Goal: Information Seeking & Learning: Check status

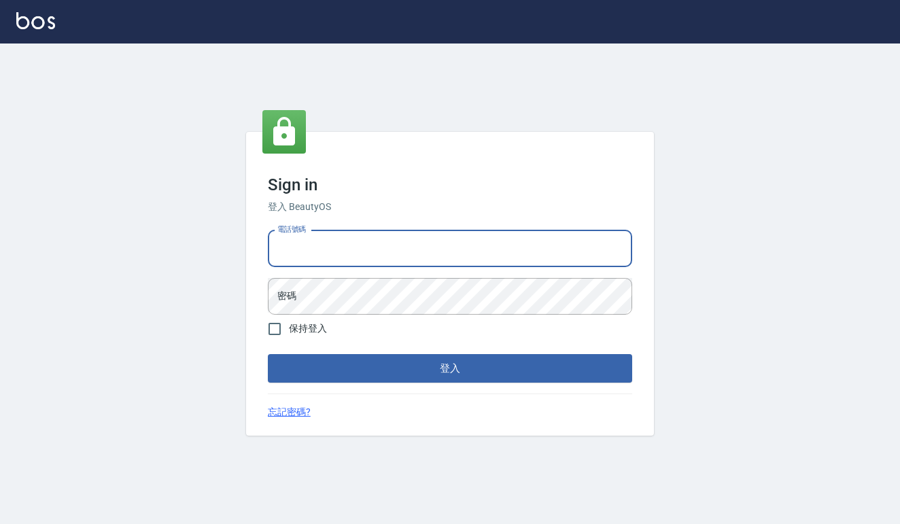
type input "0422211177"
click at [450, 368] on button "登入" at bounding box center [450, 368] width 364 height 29
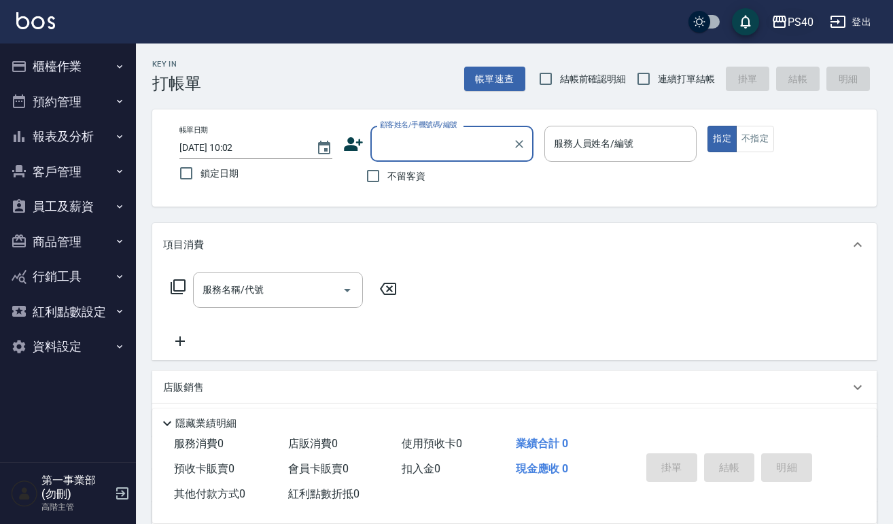
click at [784, 21] on icon "button" at bounding box center [779, 22] width 16 height 16
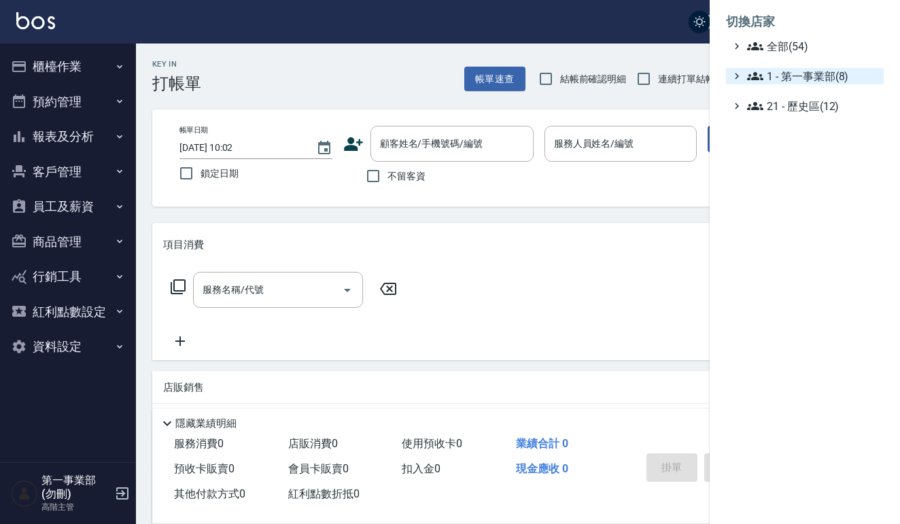
click at [758, 75] on icon at bounding box center [755, 76] width 16 height 16
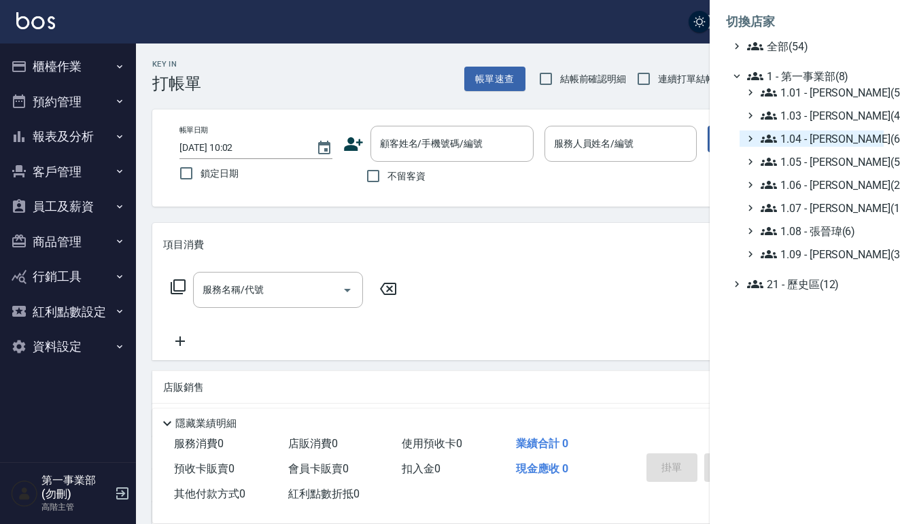
click at [773, 142] on icon at bounding box center [768, 139] width 16 height 8
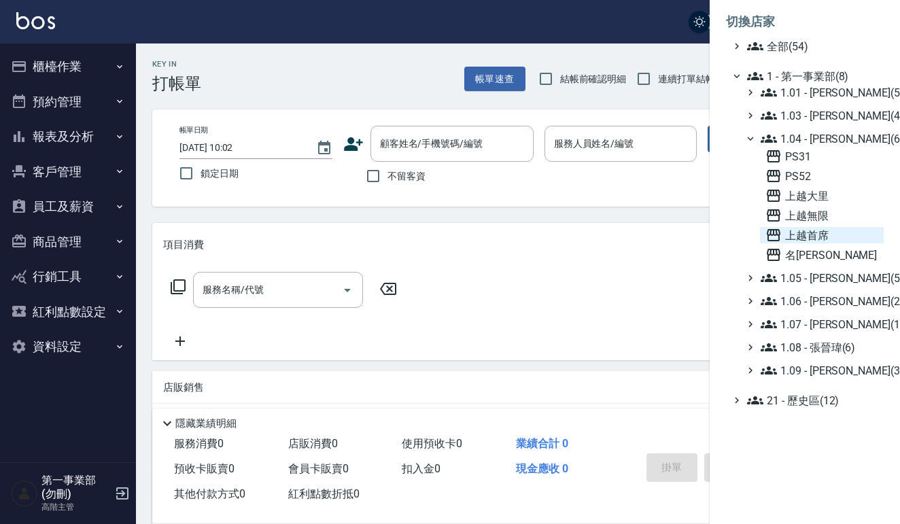
click at [828, 232] on span "上越首席" at bounding box center [821, 235] width 113 height 16
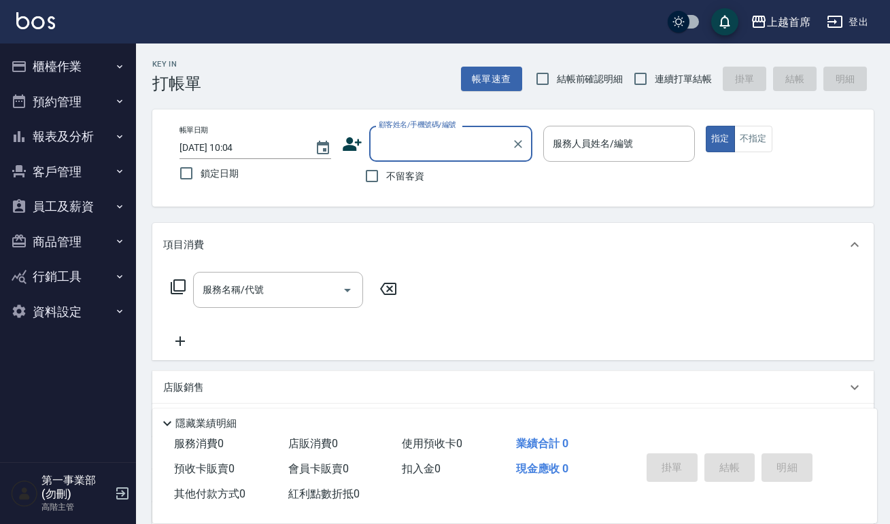
click at [98, 133] on button "報表及分析" at bounding box center [67, 136] width 125 height 35
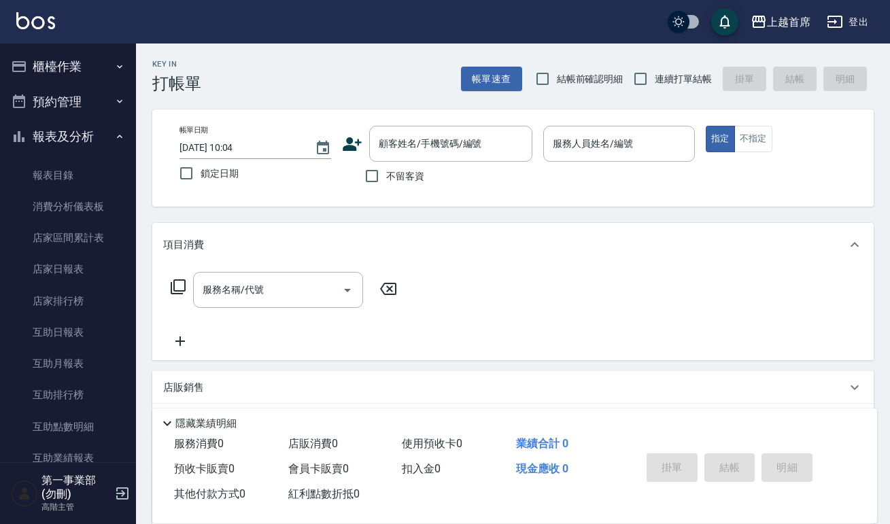
click at [71, 54] on button "櫃檯作業" at bounding box center [67, 66] width 125 height 35
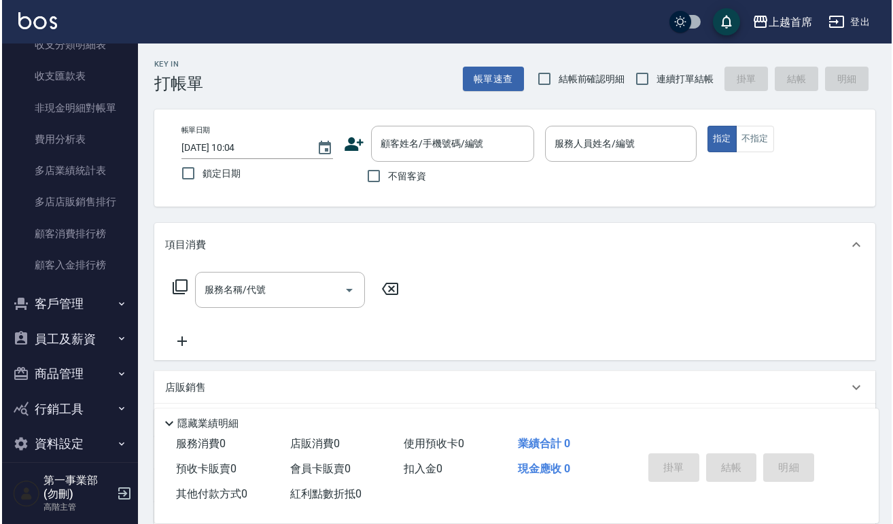
scroll to position [1564, 0]
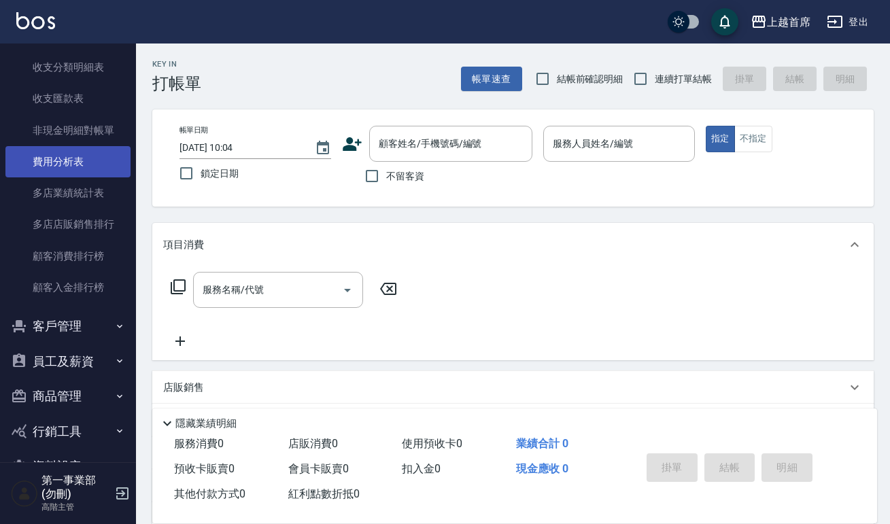
click at [84, 155] on link "費用分析表" at bounding box center [67, 161] width 125 height 31
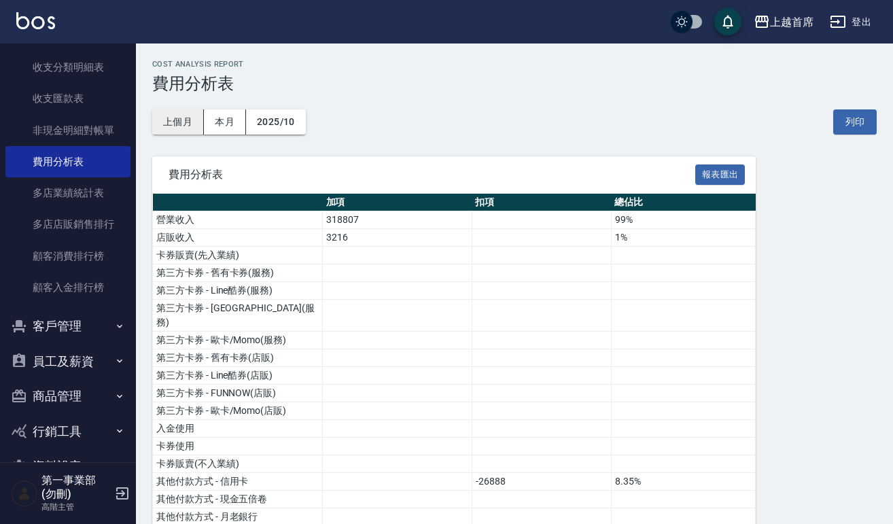
click at [188, 116] on button "上個月" at bounding box center [178, 121] width 52 height 25
click at [266, 124] on button "2025/09" at bounding box center [276, 121] width 60 height 25
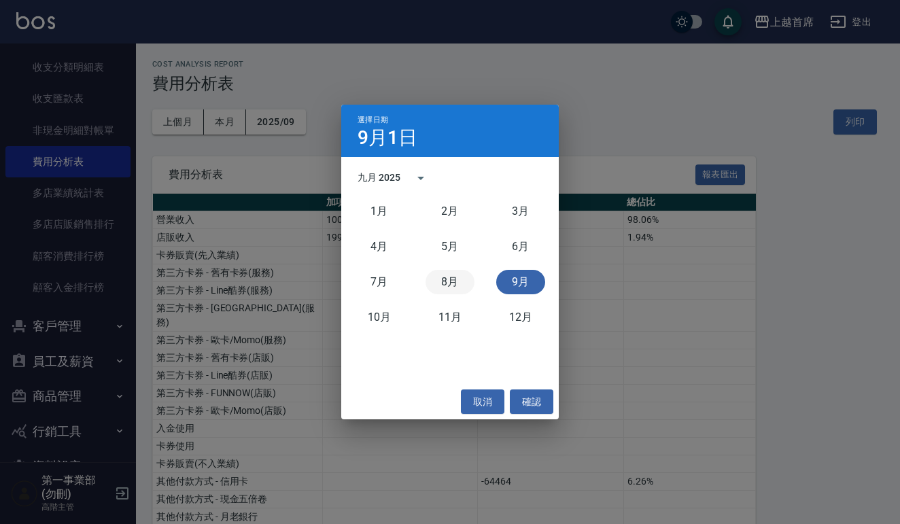
click at [446, 292] on button "8月" at bounding box center [449, 282] width 49 height 24
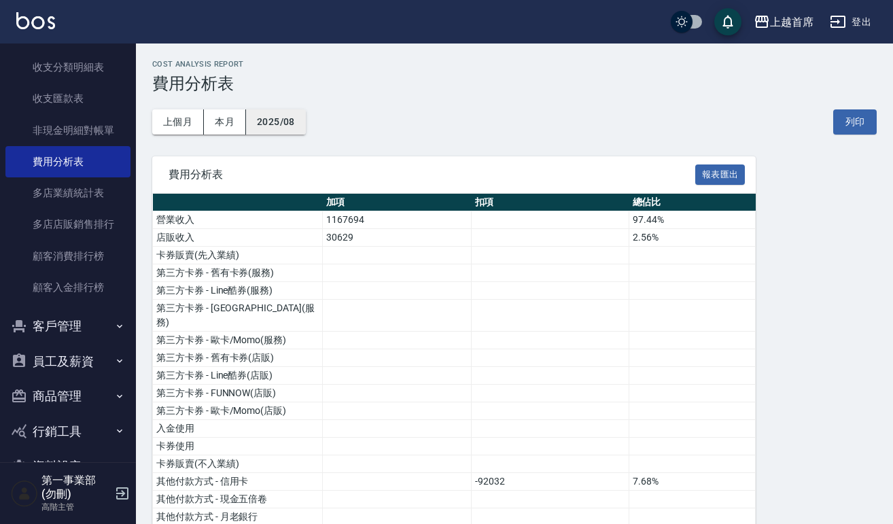
click at [264, 126] on button "2025/08" at bounding box center [276, 121] width 60 height 25
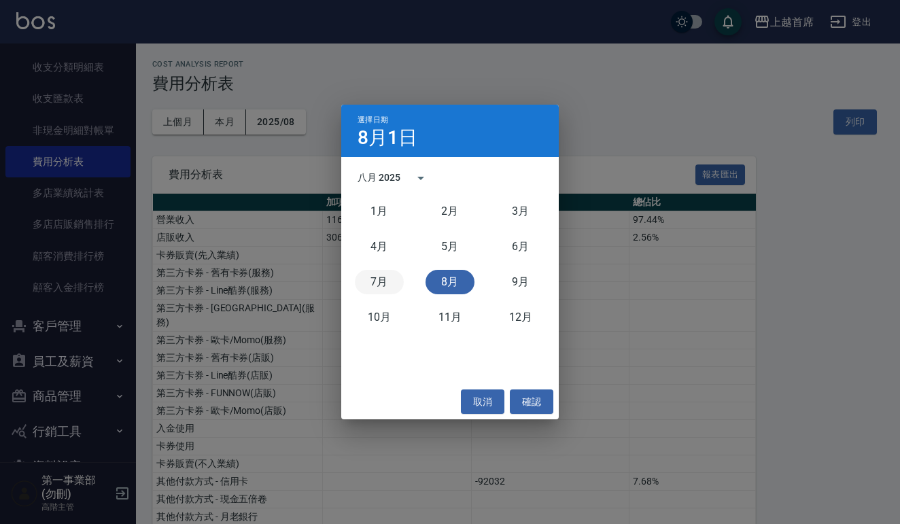
click at [377, 275] on button "7月" at bounding box center [379, 282] width 49 height 24
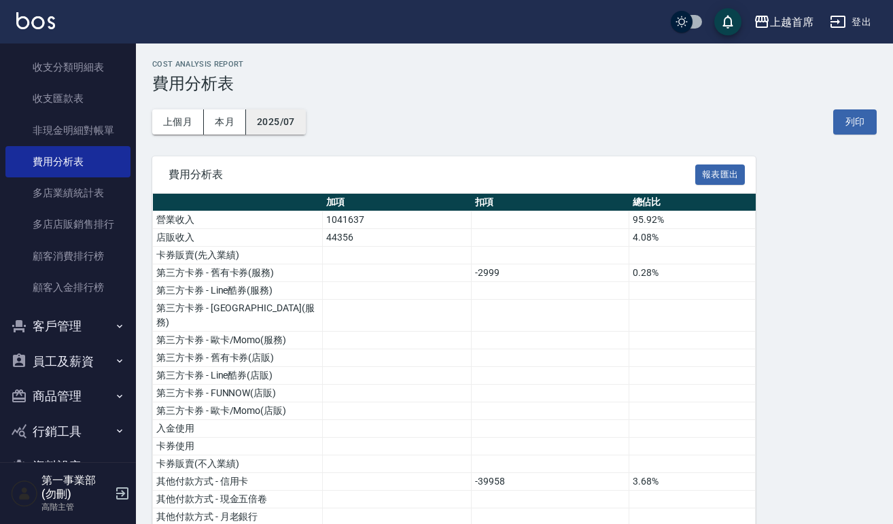
click at [304, 126] on button "2025/07" at bounding box center [276, 121] width 60 height 25
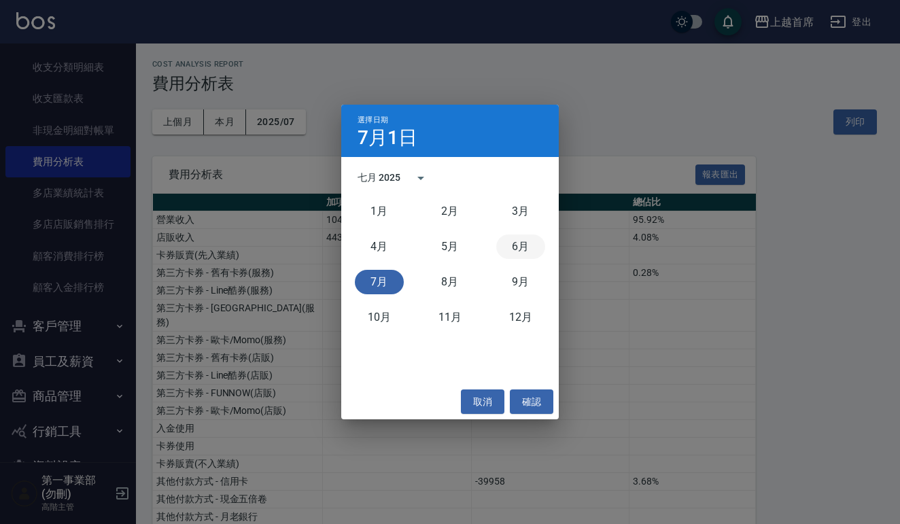
click at [523, 249] on button "6月" at bounding box center [520, 246] width 49 height 24
